Goal: Transaction & Acquisition: Purchase product/service

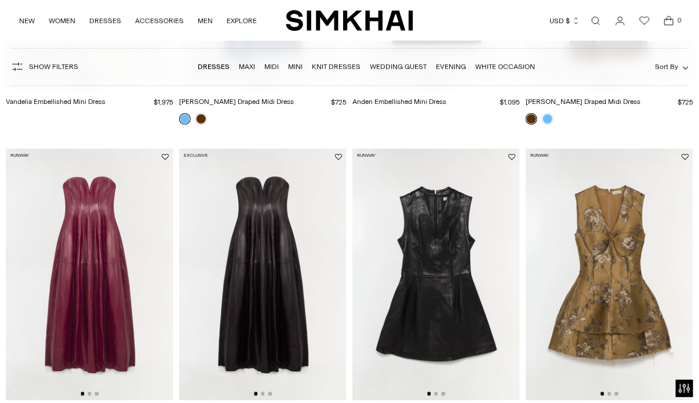
scroll to position [382, 0]
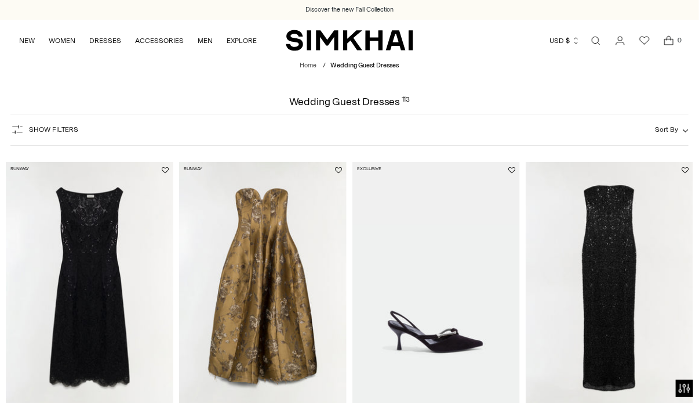
click at [673, 126] on span "Sort By" at bounding box center [666, 129] width 23 height 8
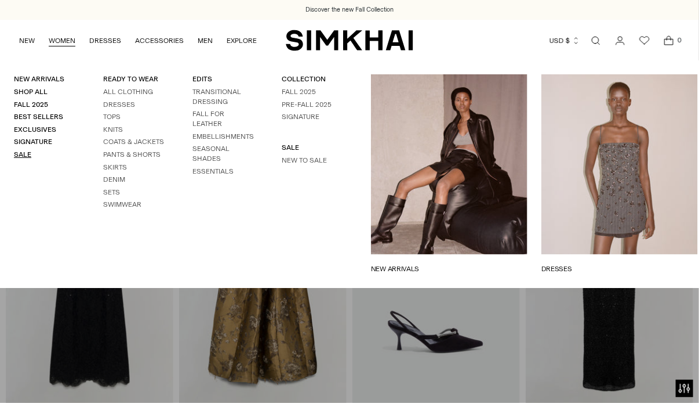
click at [17, 157] on link "Sale" at bounding box center [22, 154] width 17 height 8
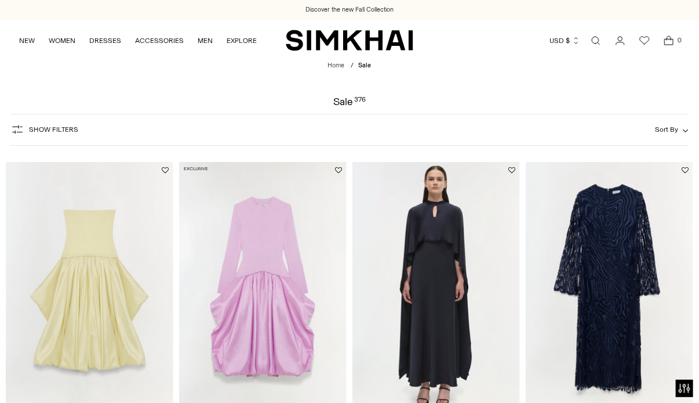
click at [41, 131] on span "Show Filters" at bounding box center [53, 129] width 49 height 8
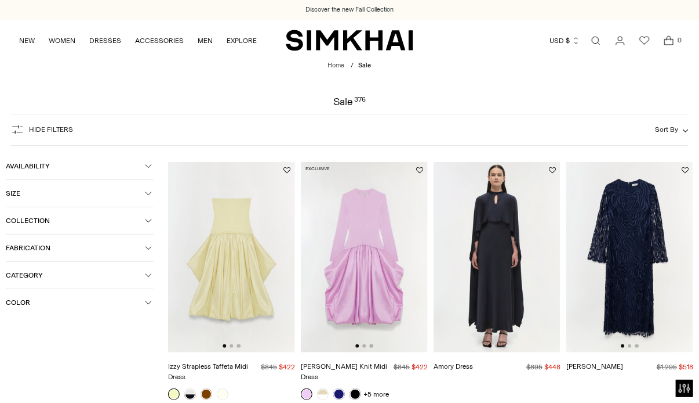
click at [148, 275] on icon "button" at bounding box center [148, 274] width 7 height 7
click at [15, 332] on span "Dresses" at bounding box center [31, 330] width 32 height 10
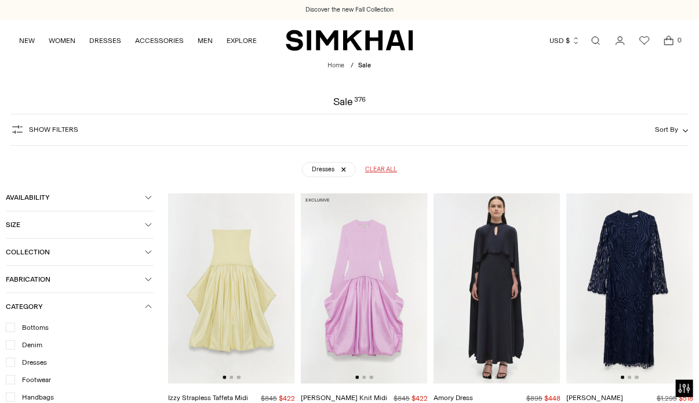
scroll to position [86, 0]
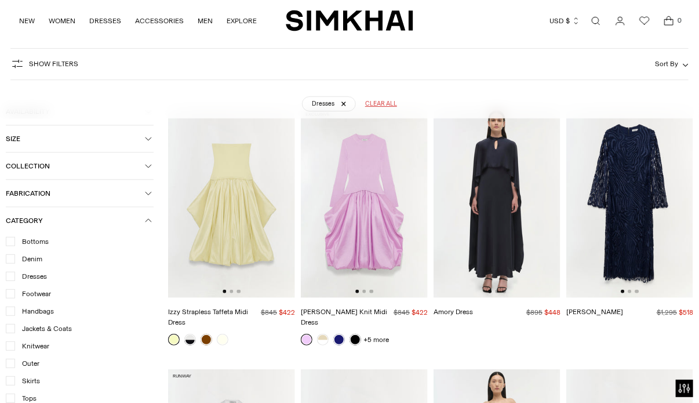
click at [148, 139] on icon "button" at bounding box center [148, 138] width 7 height 7
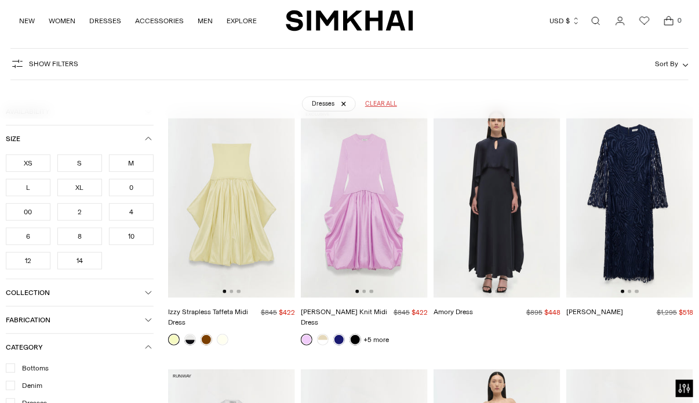
click at [142, 138] on span "Size" at bounding box center [75, 139] width 139 height 8
click at [34, 287] on span "Collection" at bounding box center [75, 291] width 139 height 8
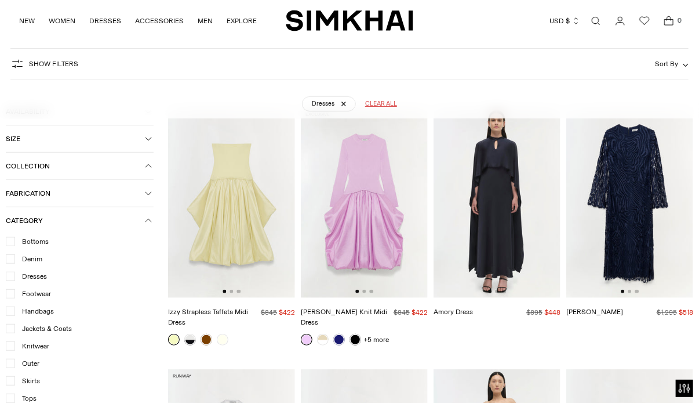
click at [46, 144] on button "Size" at bounding box center [80, 138] width 148 height 27
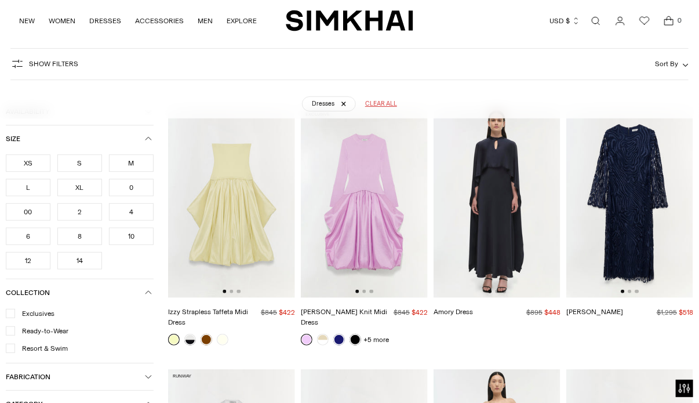
click at [21, 159] on div "XS" at bounding box center [28, 162] width 45 height 17
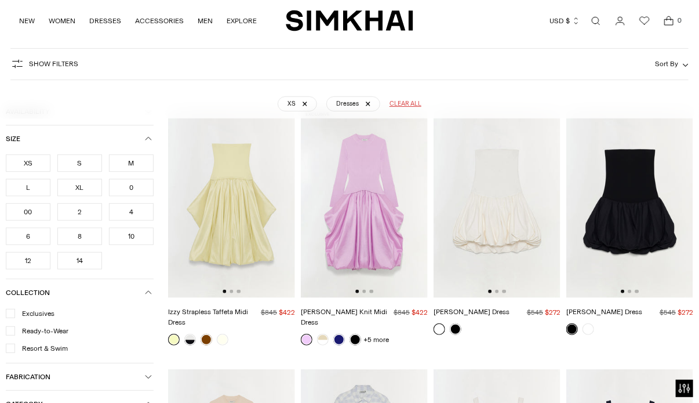
click at [75, 166] on div "S" at bounding box center [79, 162] width 45 height 17
click at [126, 190] on div "0" at bounding box center [131, 187] width 45 height 17
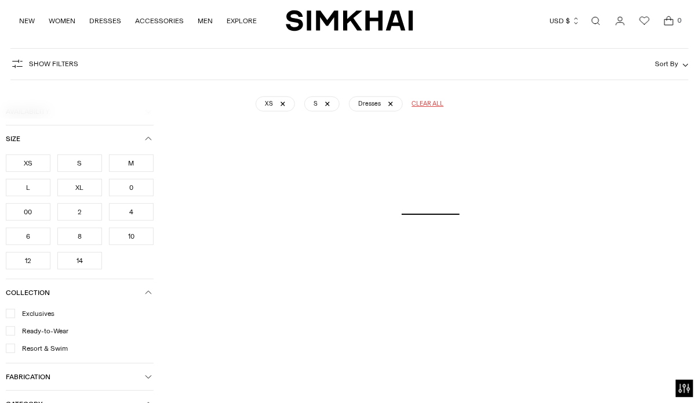
click at [85, 212] on div "2" at bounding box center [79, 211] width 45 height 17
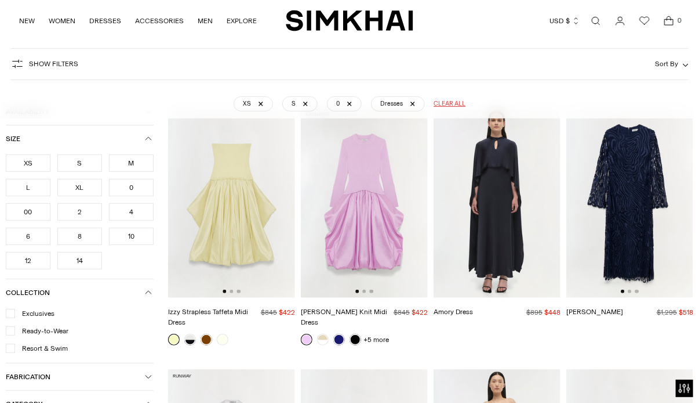
click at [85, 212] on div "2" at bounding box center [79, 211] width 45 height 17
click at [25, 209] on div "00" at bounding box center [28, 211] width 45 height 17
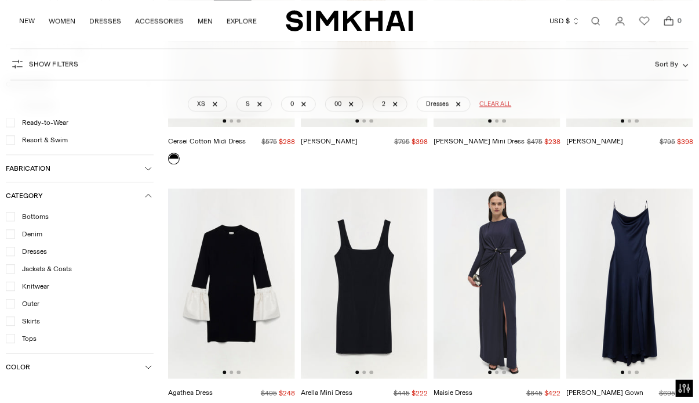
scroll to position [5594, 0]
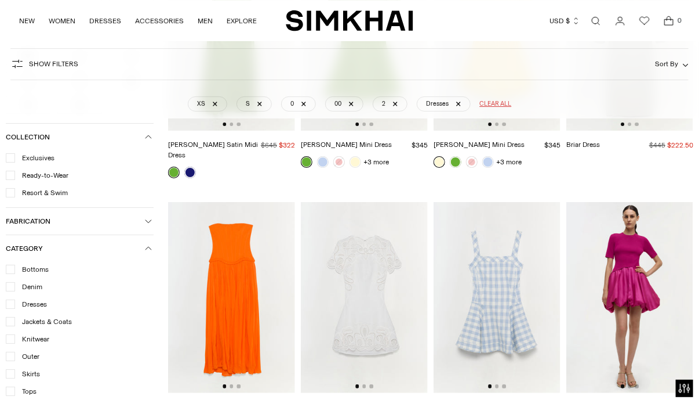
scroll to position [8878, 0]
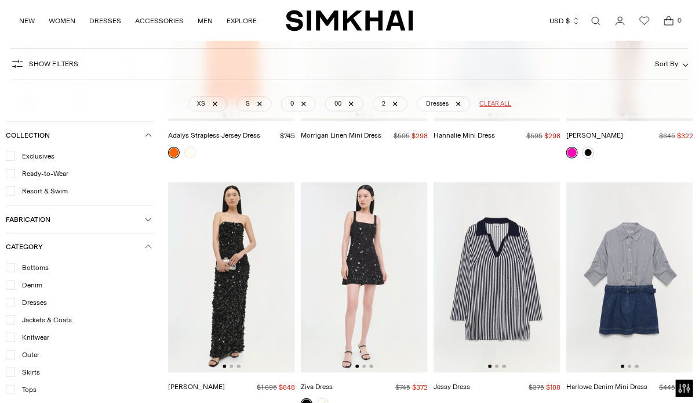
click at [383, 231] on img at bounding box center [364, 277] width 127 height 191
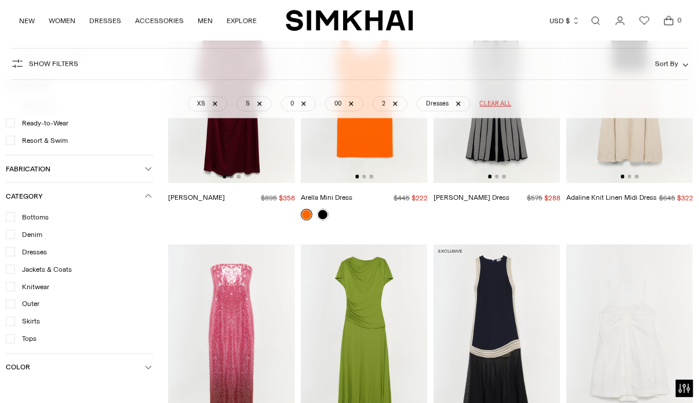
scroll to position [9783, 0]
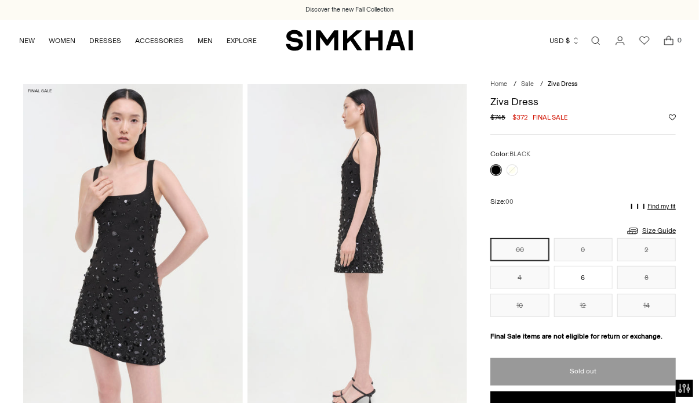
click at [106, 290] on img at bounding box center [133, 249] width 220 height 330
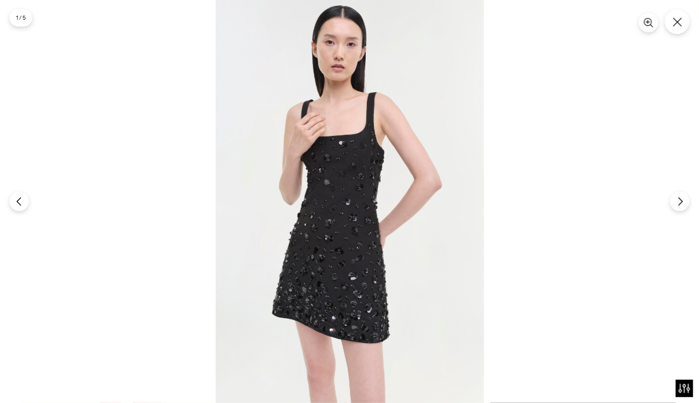
click at [285, 253] on img at bounding box center [350, 201] width 269 height 403
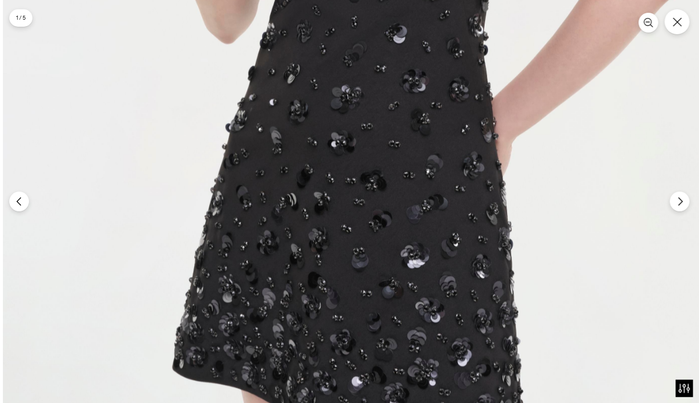
click at [410, 62] on img at bounding box center [405, 33] width 805 height 1208
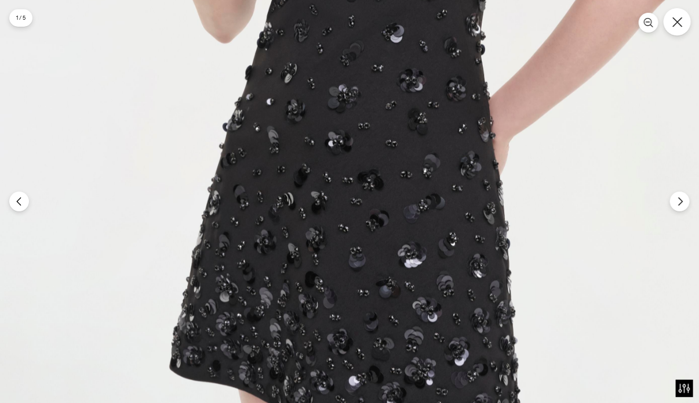
click at [682, 28] on button "Close" at bounding box center [677, 21] width 27 height 27
